Goal: Find contact information: Find contact information

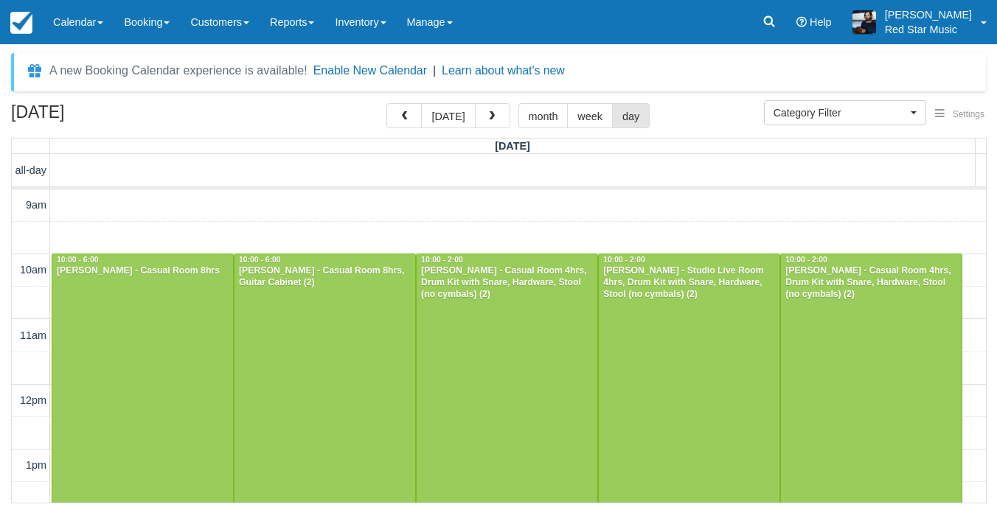
select select
click at [122, 344] on div at bounding box center [142, 514] width 181 height 520
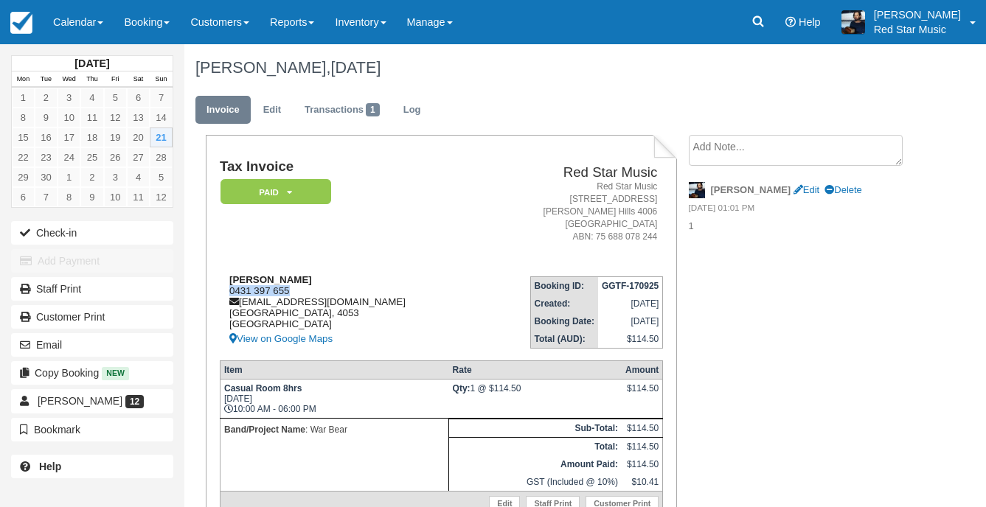
drag, startPoint x: 295, startPoint y: 290, endPoint x: 229, endPoint y: 291, distance: 65.6
click at [229, 291] on div "Brenton Hayes 0431 397 655 warbearbrisbane@gmail.com Queensland, 4053 Australia…" at bounding box center [349, 311] width 258 height 74
copy div "0431 397 655"
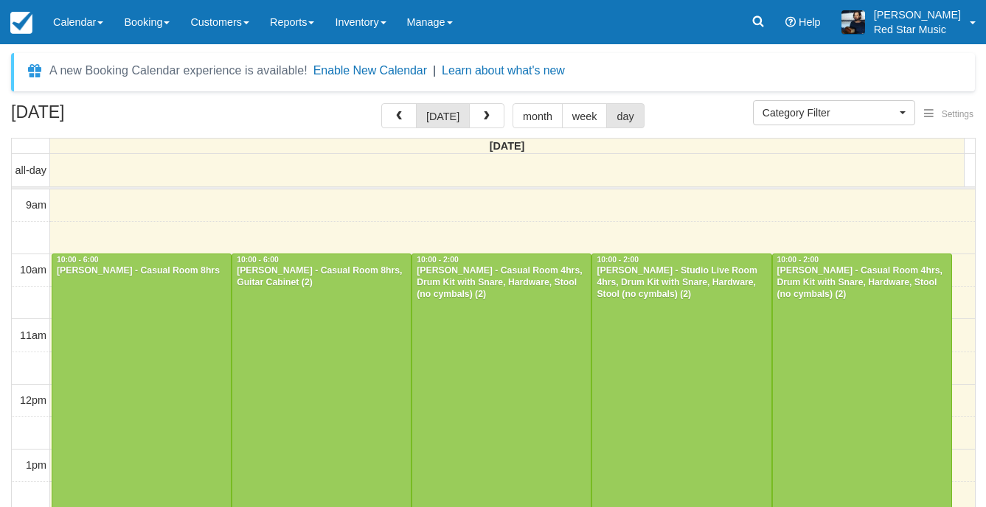
select select
click at [346, 318] on div at bounding box center [321, 514] width 178 height 520
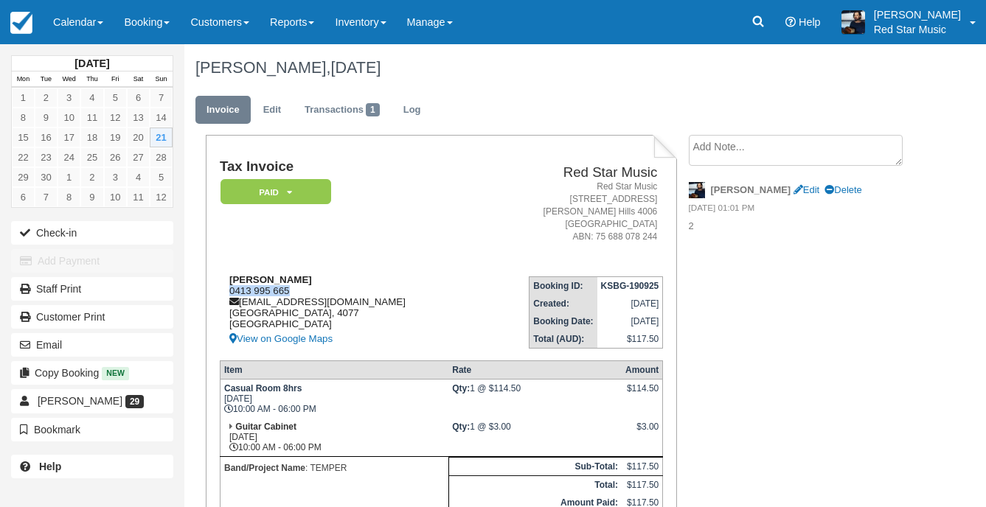
drag, startPoint x: 290, startPoint y: 288, endPoint x: 229, endPoint y: 294, distance: 62.2
click at [229, 294] on div "[PERSON_NAME] 0413 995 665 [EMAIL_ADDRESS][DOMAIN_NAME] [GEOGRAPHIC_DATA] View …" at bounding box center [348, 311] width 257 height 74
copy div "0413 995 665"
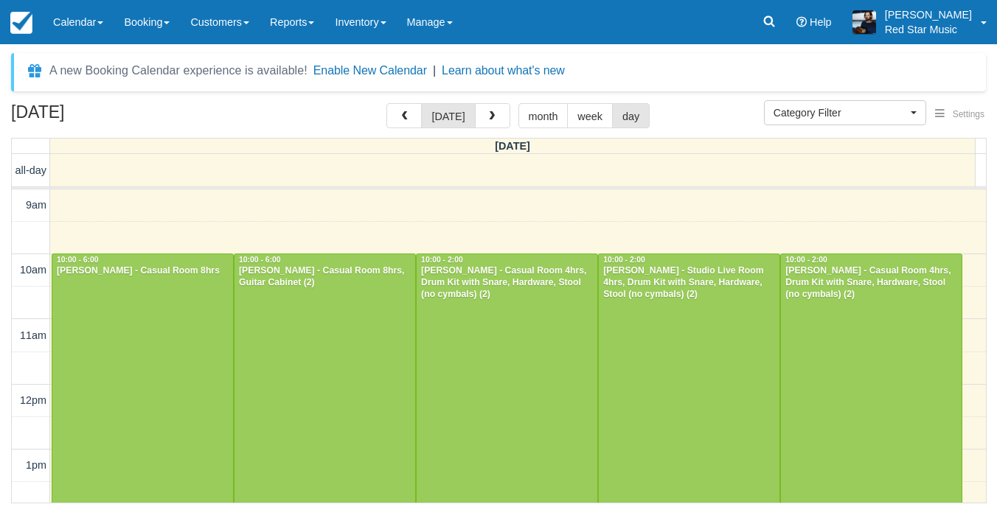
select select
click at [489, 367] on div at bounding box center [506, 383] width 181 height 259
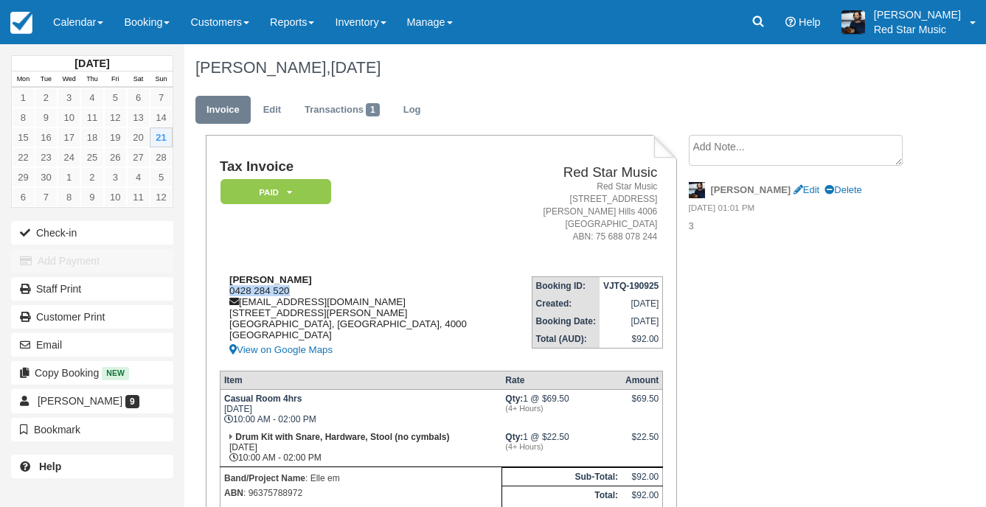
drag, startPoint x: 290, startPoint y: 290, endPoint x: 229, endPoint y: 294, distance: 61.3
click at [229, 294] on div "[PERSON_NAME] 0428 284 520 [EMAIL_ADDRESS][DOMAIN_NAME] [STREET_ADDRESS][PERSON…" at bounding box center [364, 316] width 289 height 85
copy div "0428 284 520"
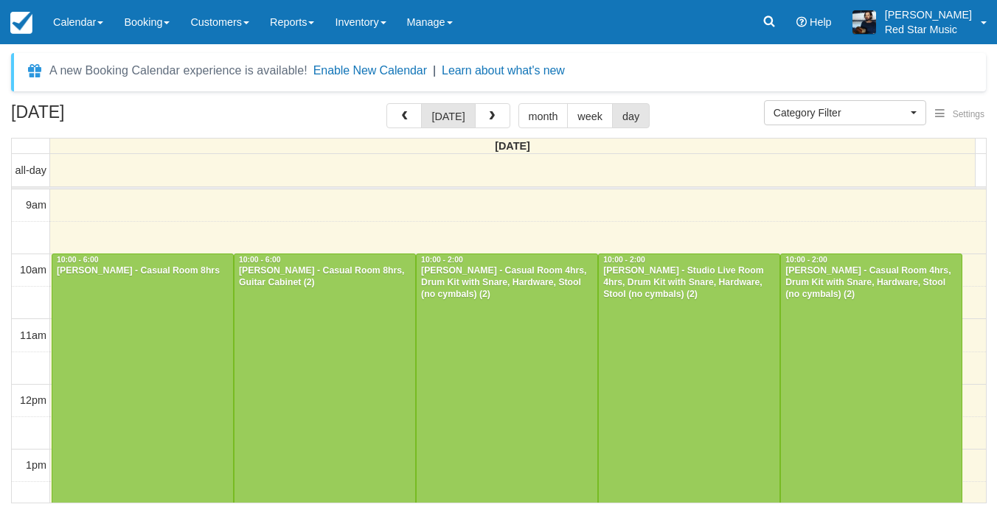
select select
click at [667, 336] on div at bounding box center [689, 383] width 181 height 259
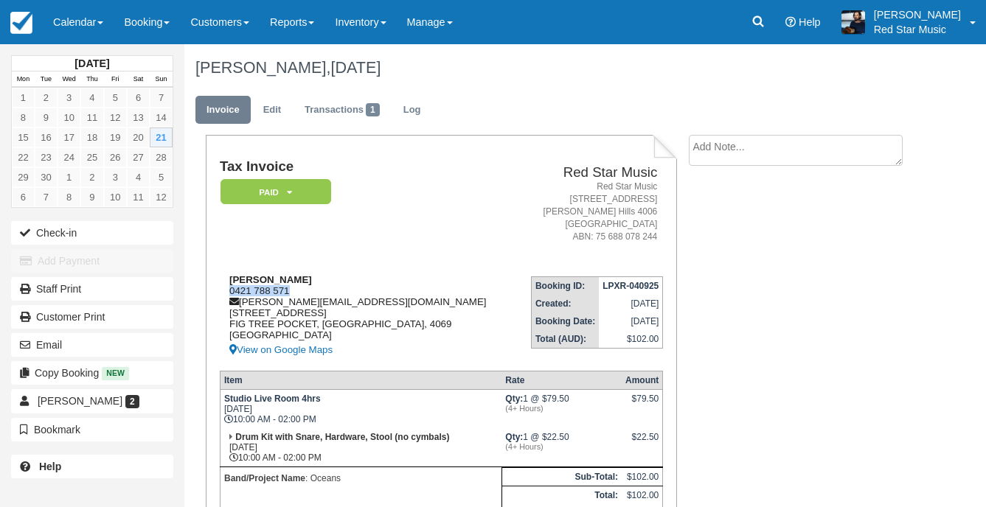
drag, startPoint x: 302, startPoint y: 288, endPoint x: 229, endPoint y: 293, distance: 73.8
click at [229, 293] on div "[PERSON_NAME] 0421 788 571 [PERSON_NAME][EMAIL_ADDRESS][DOMAIN_NAME] [STREET_AD…" at bounding box center [368, 316] width 296 height 85
copy div "0421 788 571"
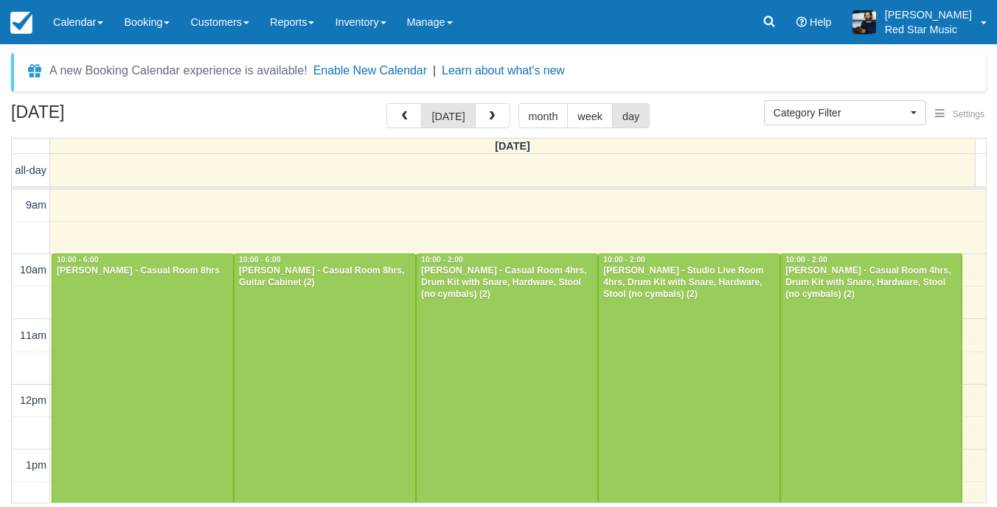
select select
click at [916, 326] on div at bounding box center [871, 383] width 181 height 259
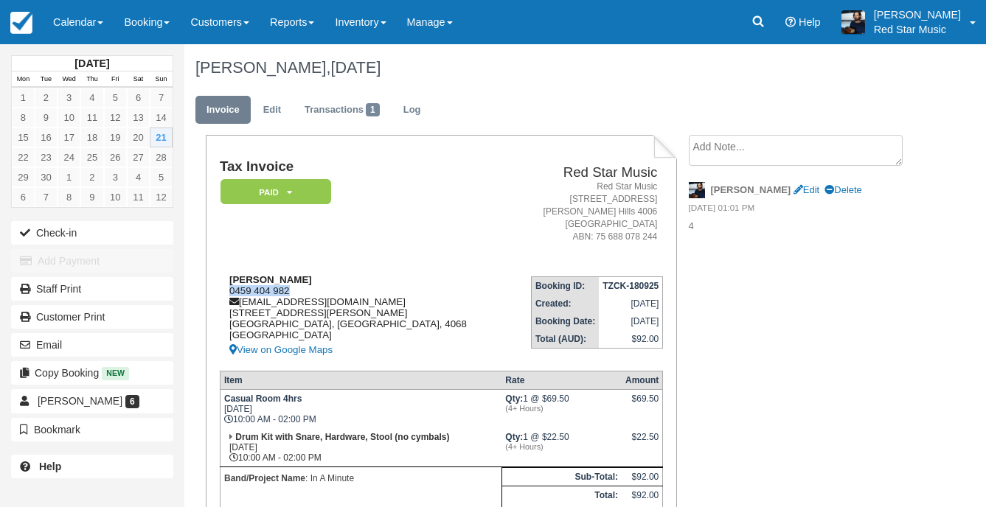
drag, startPoint x: 314, startPoint y: 293, endPoint x: 229, endPoint y: 287, distance: 84.9
click at [229, 287] on div "Thomas Hurwood 0459 404 982 thurwood2@gmail.com 103 Swann Rd Taringa Brisbane, …" at bounding box center [364, 316] width 289 height 85
copy div "0459 404 982"
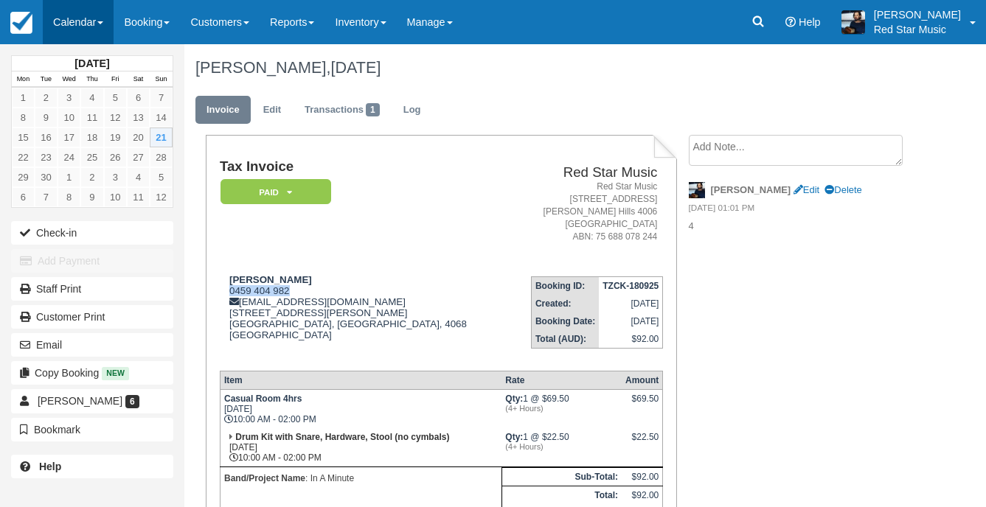
click at [75, 27] on link "Calendar" at bounding box center [78, 22] width 71 height 44
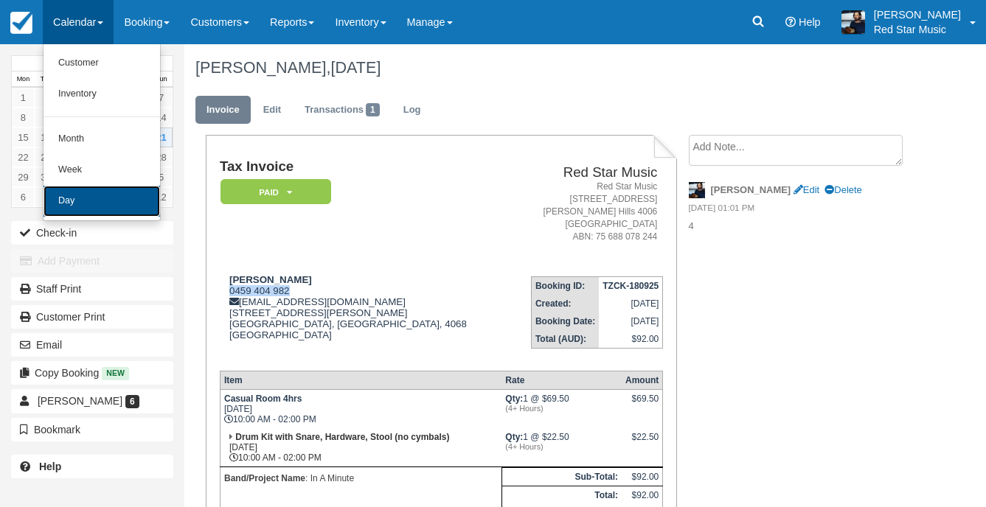
click at [79, 215] on link "Day" at bounding box center [101, 201] width 116 height 31
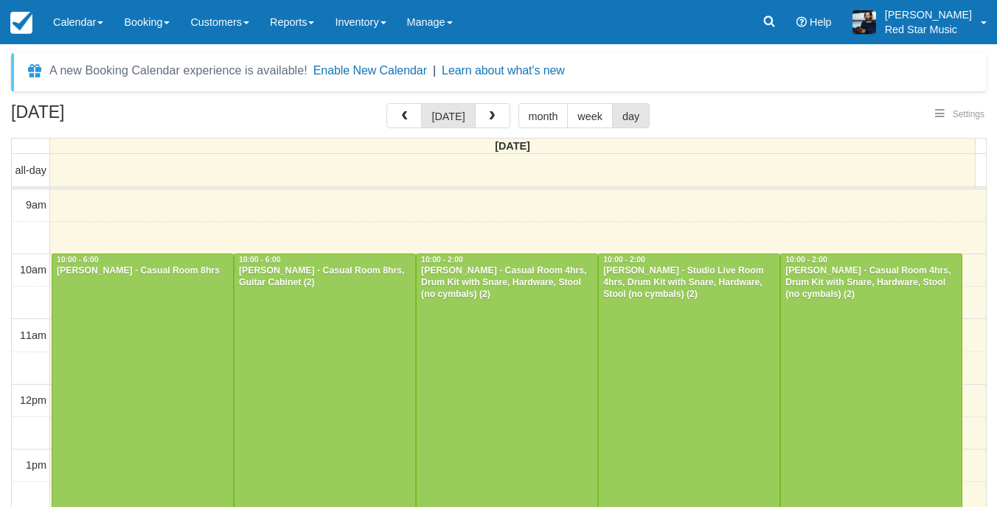
select select
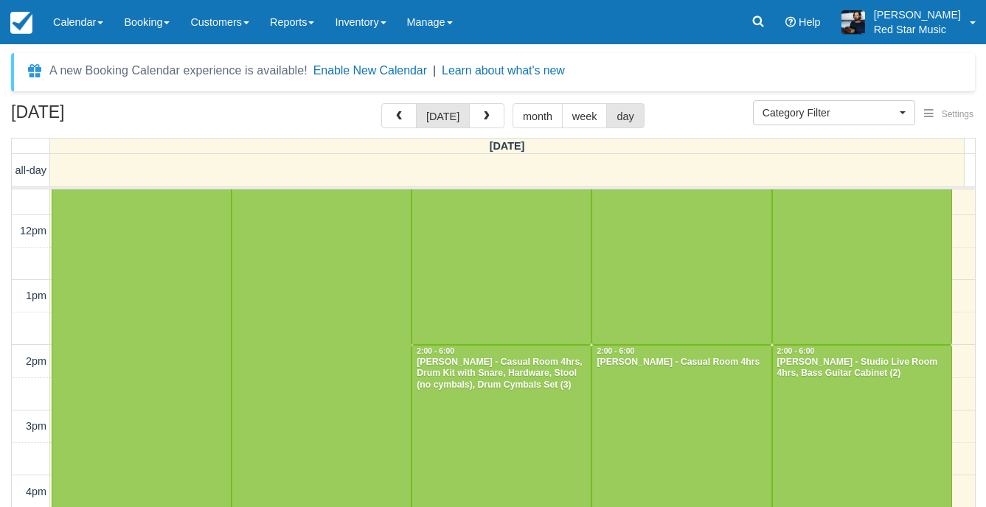
scroll to position [232, 0]
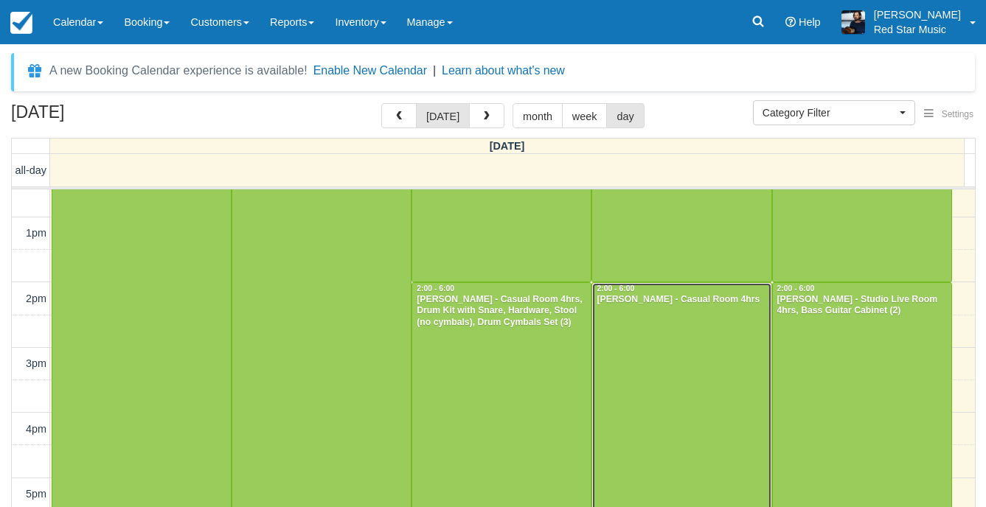
click at [690, 397] on div at bounding box center [681, 412] width 178 height 259
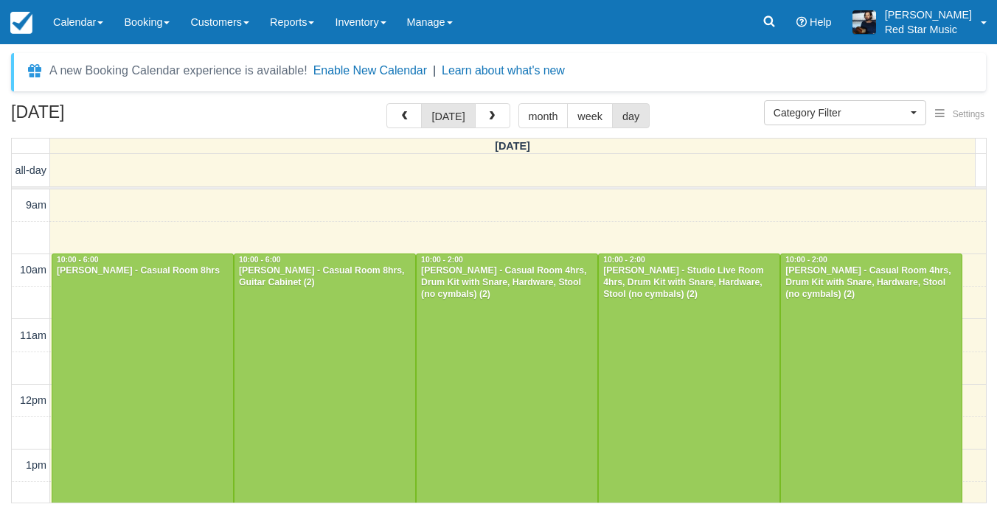
select select
click at [332, 266] on div "Samuel Jackson - Casual Room 8hrs, Guitar Cabinet (2)" at bounding box center [324, 277] width 173 height 24
select select
